Goal: Task Accomplishment & Management: Use online tool/utility

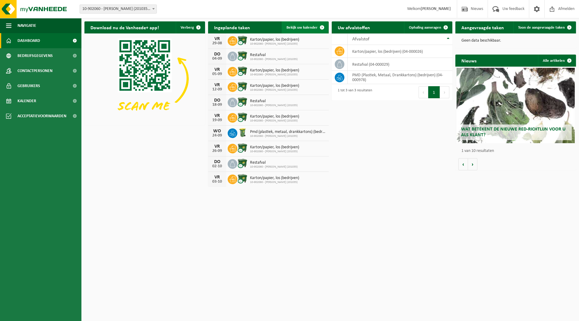
click at [304, 29] on span "Bekijk uw kalender" at bounding box center [301, 28] width 31 height 4
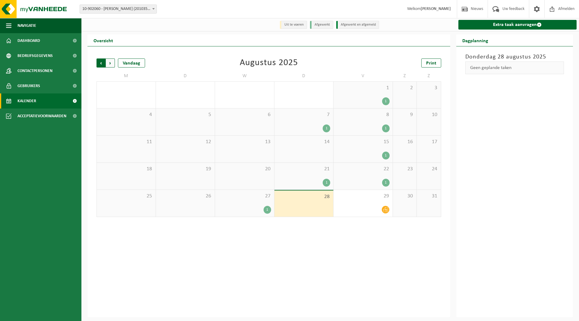
click at [113, 66] on span "Volgende" at bounding box center [110, 62] width 9 height 9
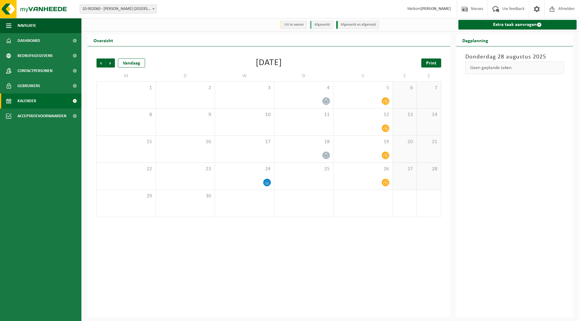
click at [434, 63] on span "Print" at bounding box center [431, 63] width 10 height 5
